Goal: Task Accomplishment & Management: Manage account settings

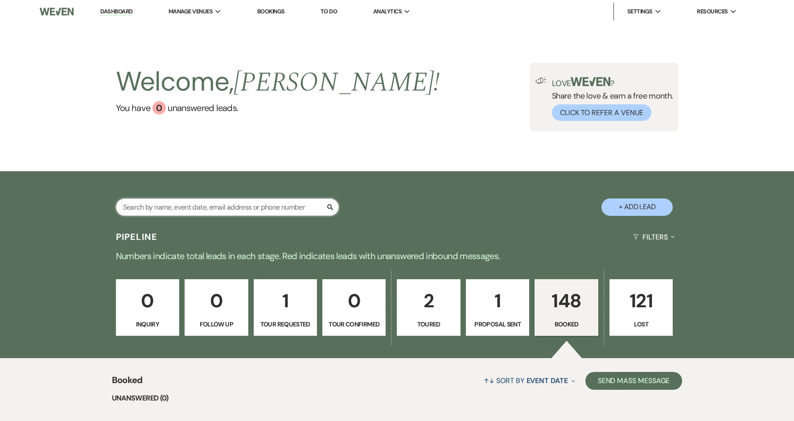
click at [202, 206] on input "text" at bounding box center [227, 206] width 223 height 17
type input "gab"
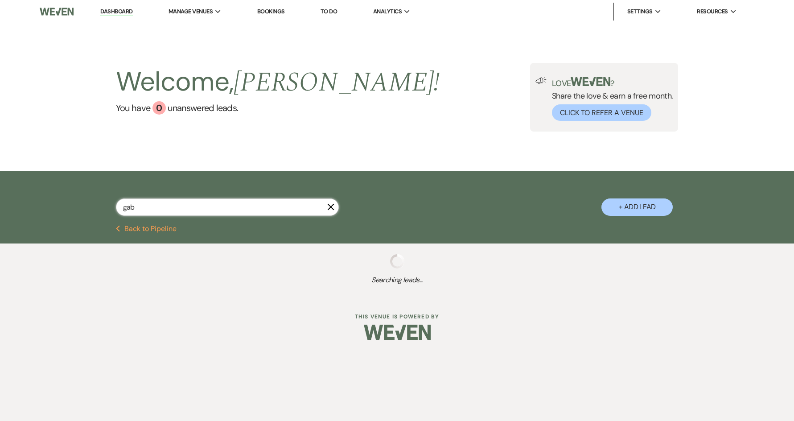
select select "8"
select select "5"
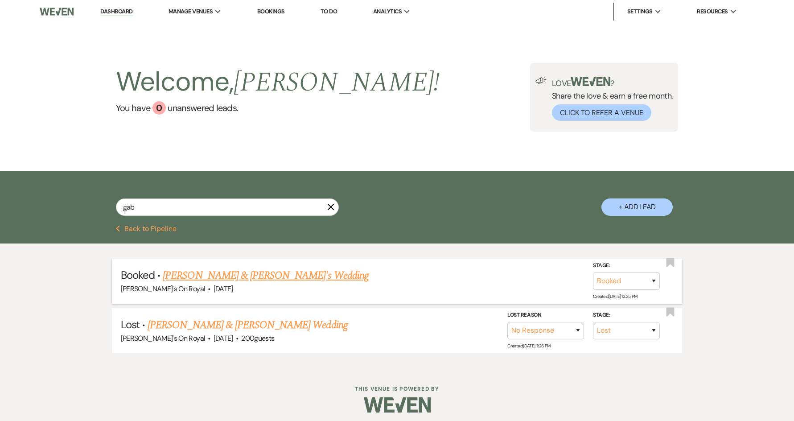
click at [244, 272] on link "[PERSON_NAME] & [PERSON_NAME]'s Wedding" at bounding box center [266, 276] width 206 height 16
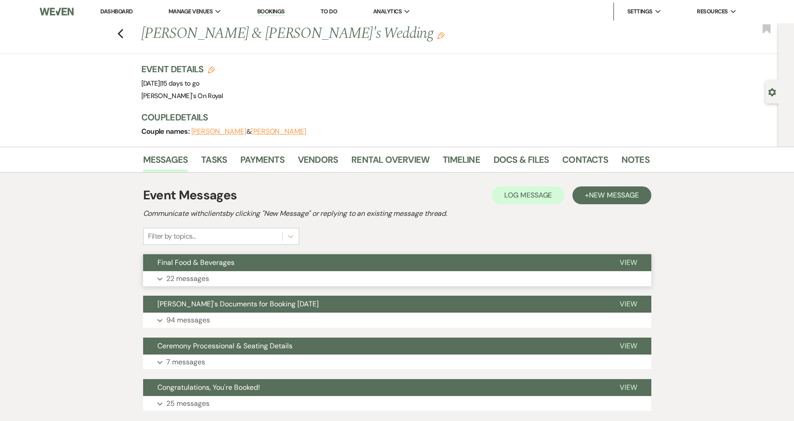
click at [314, 274] on button "Expand 22 messages" at bounding box center [397, 278] width 508 height 15
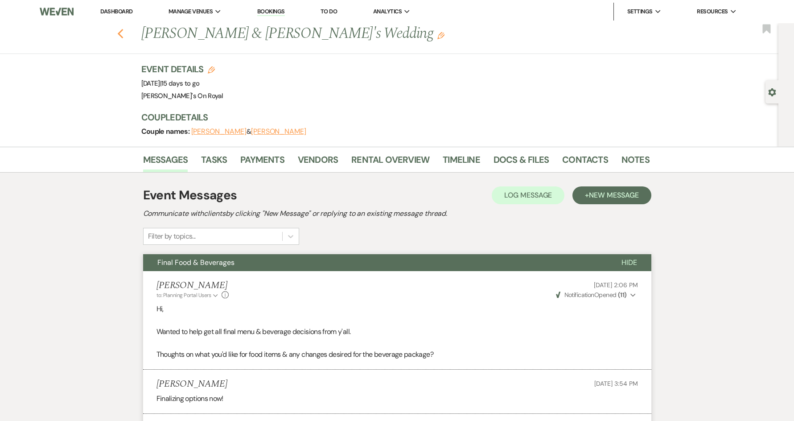
click at [124, 34] on icon "Previous" at bounding box center [120, 34] width 7 height 11
select select "8"
select select "5"
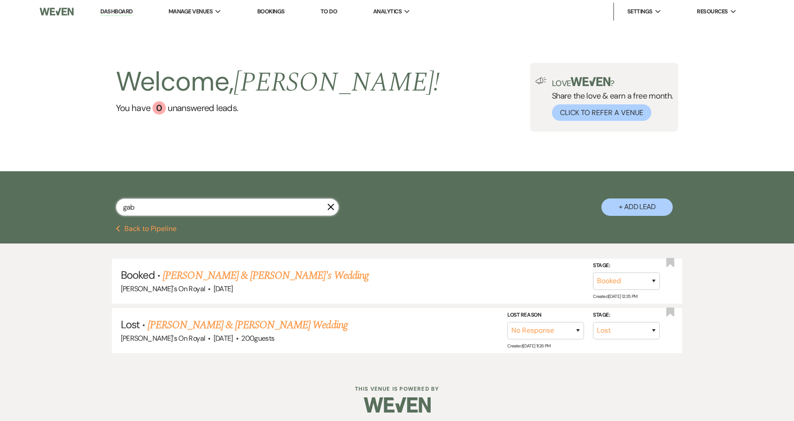
drag, startPoint x: 162, startPoint y: 205, endPoint x: 100, endPoint y: 205, distance: 62.4
click at [100, 205] on div "gab X + Add Lead" at bounding box center [397, 199] width 642 height 47
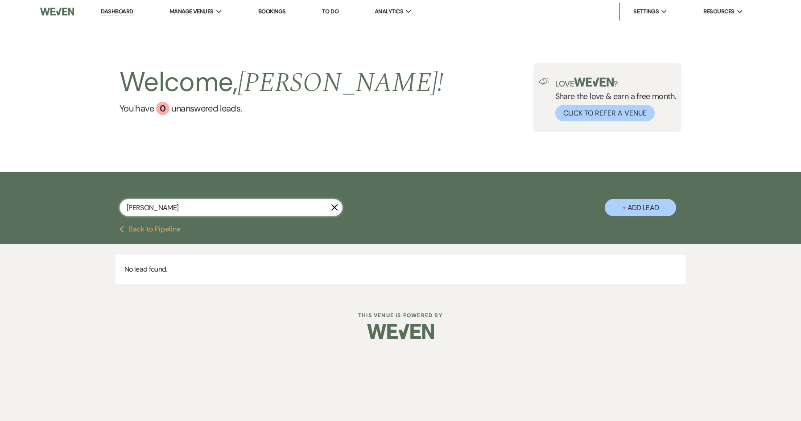
drag, startPoint x: 157, startPoint y: 213, endPoint x: 111, endPoint y: 213, distance: 46.4
click at [111, 213] on div "[PERSON_NAME] + Add Lead" at bounding box center [400, 200] width 642 height 47
type input "[PERSON_NAME]"
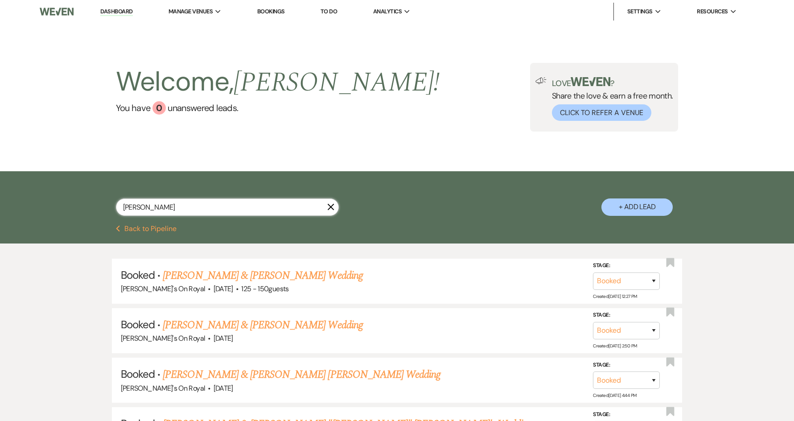
scroll to position [45, 0]
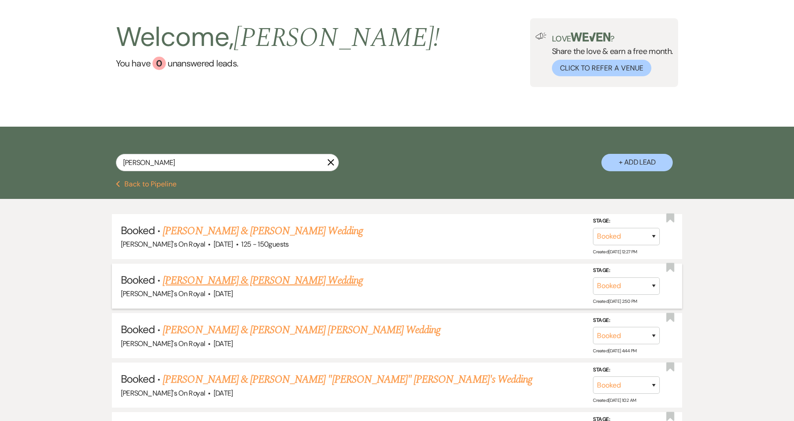
click at [288, 283] on link "[PERSON_NAME] & [PERSON_NAME] Wedding" at bounding box center [263, 280] width 200 height 16
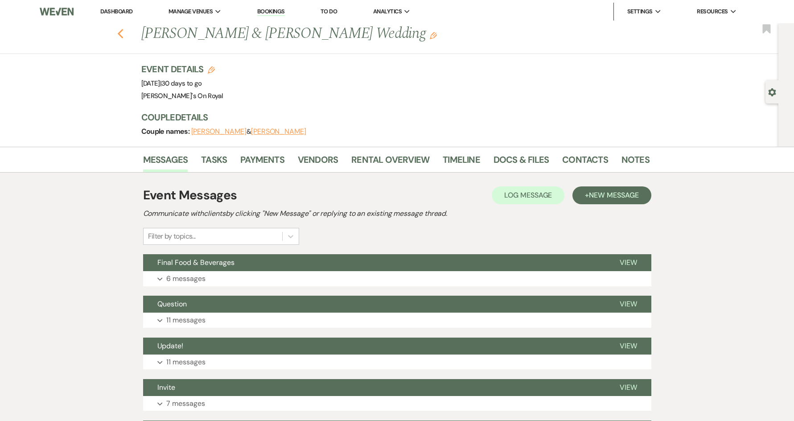
click at [123, 36] on use "button" at bounding box center [120, 34] width 6 height 10
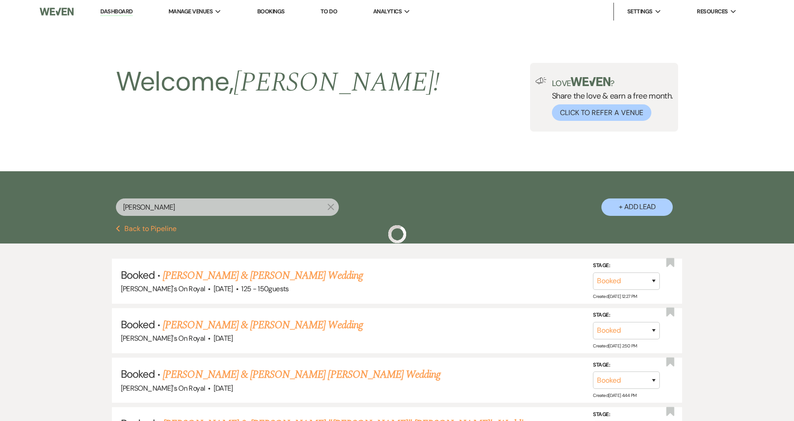
scroll to position [45, 0]
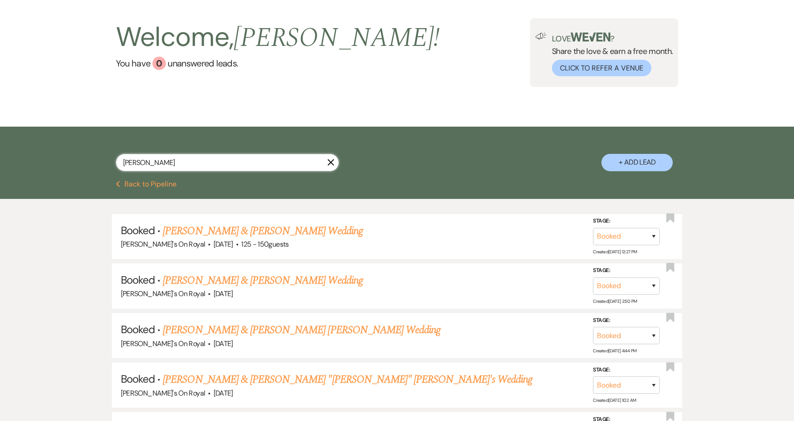
drag, startPoint x: 190, startPoint y: 163, endPoint x: 107, endPoint y: 163, distance: 83.4
click at [107, 163] on div "[PERSON_NAME] + Add Lead" at bounding box center [397, 154] width 642 height 47
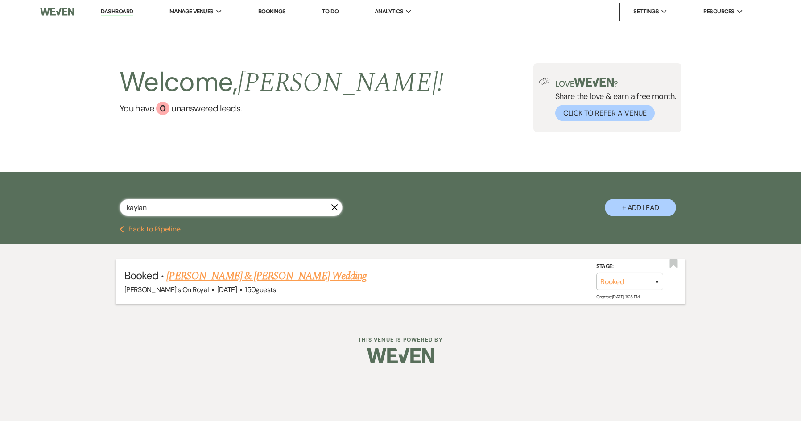
type input "kaylan"
click at [232, 276] on link "[PERSON_NAME] & [PERSON_NAME] Wedding" at bounding box center [266, 276] width 200 height 16
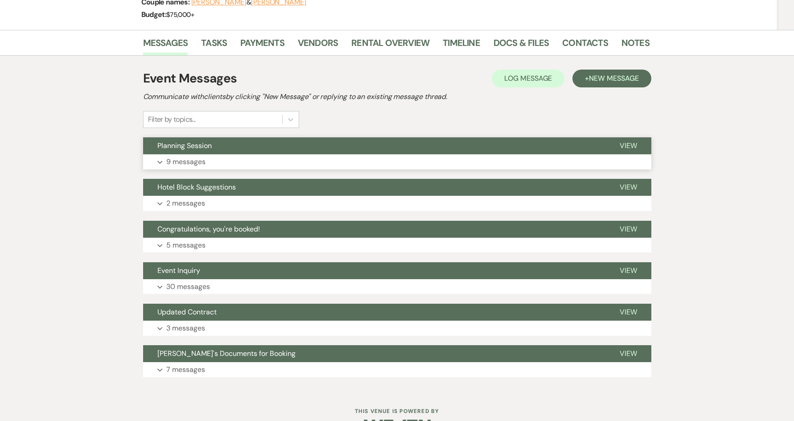
scroll to position [134, 0]
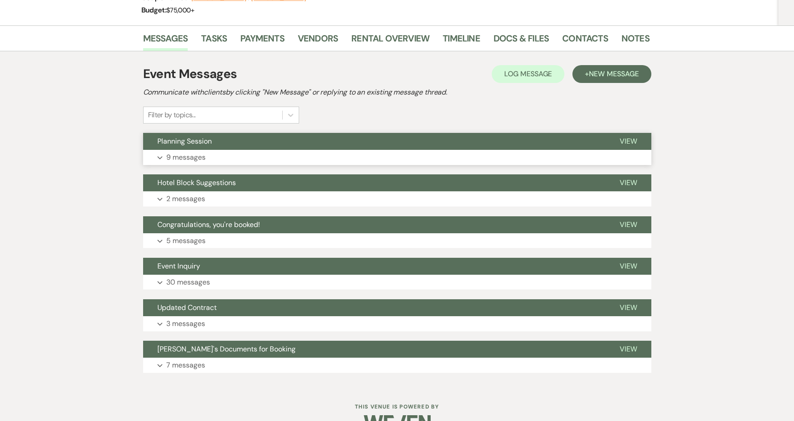
click at [446, 164] on button "Expand 9 messages" at bounding box center [397, 157] width 508 height 15
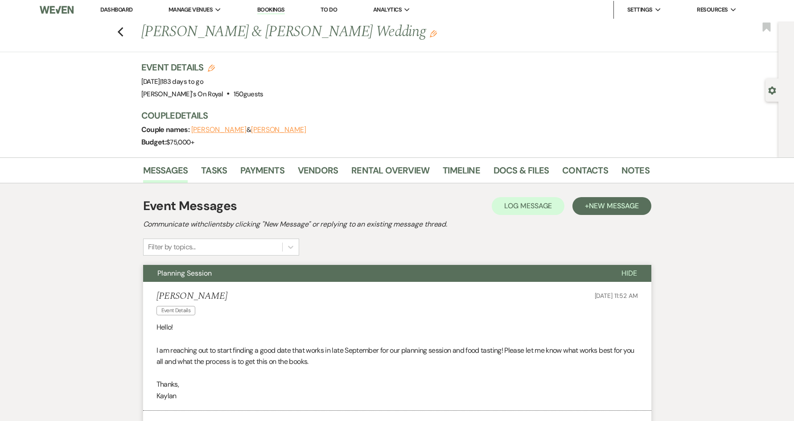
scroll to position [0, 0]
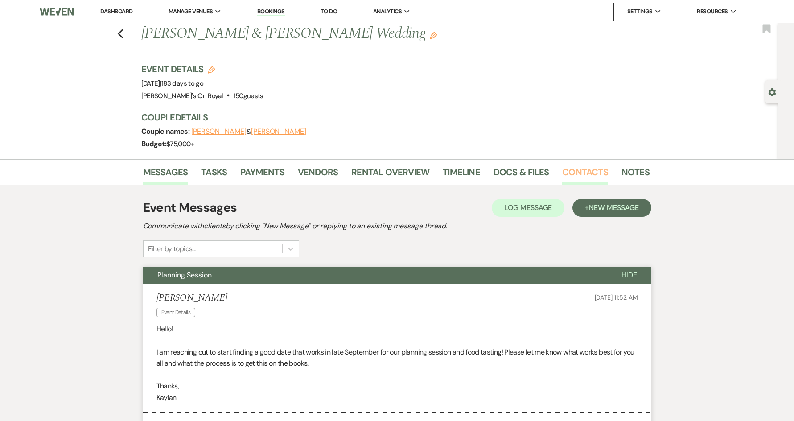
click at [582, 176] on link "Contacts" at bounding box center [585, 175] width 46 height 20
